Goal: Browse casually

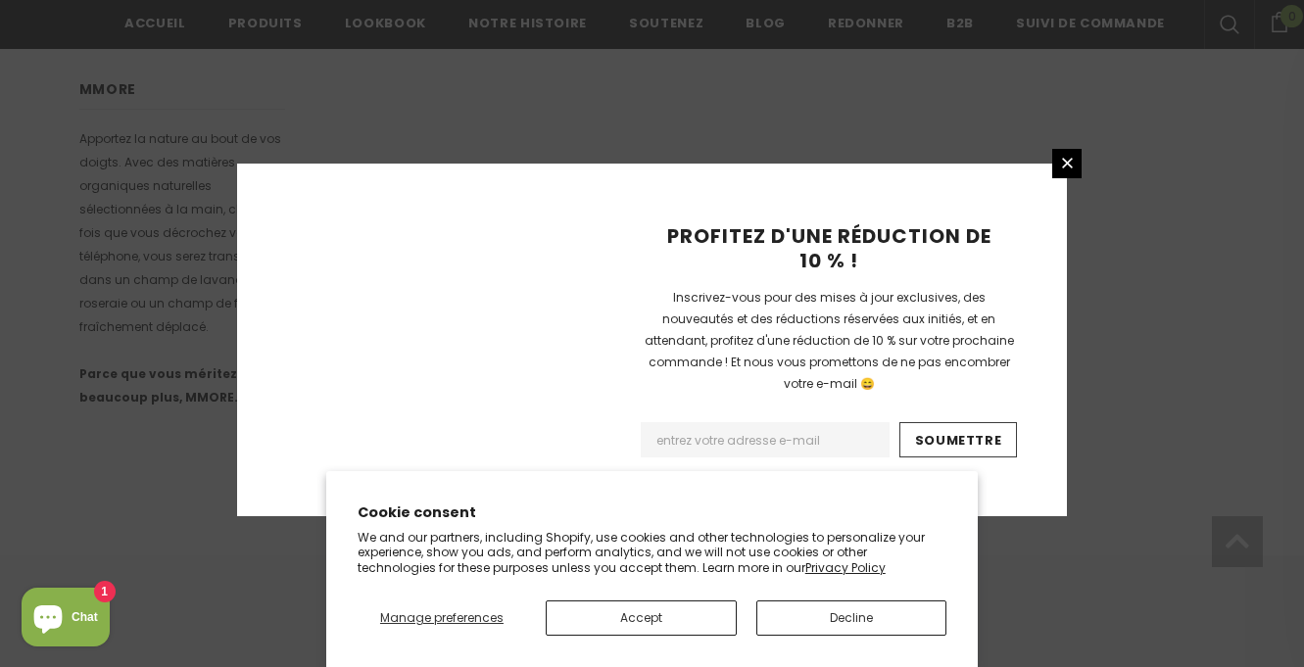
scroll to position [1389, 0]
